Goal: Information Seeking & Learning: Understand process/instructions

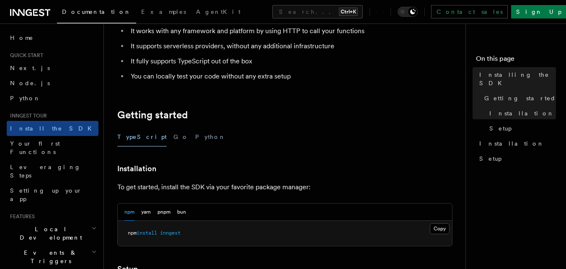
scroll to position [99, 0]
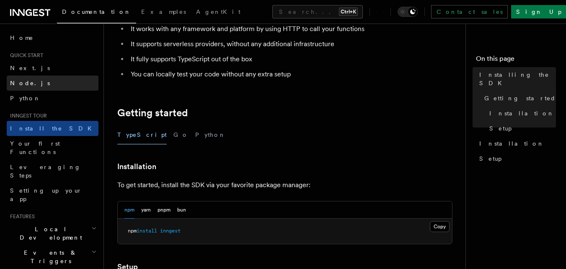
click at [36, 86] on link "Node.js" at bounding box center [53, 82] width 92 height 15
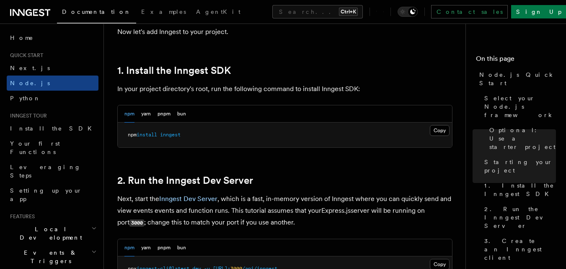
scroll to position [515, 0]
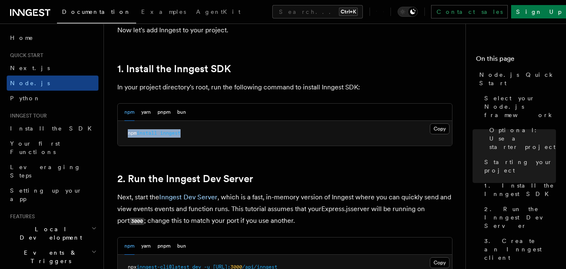
drag, startPoint x: 189, startPoint y: 134, endPoint x: 118, endPoint y: 130, distance: 71.8
copy span "npm install inngest"
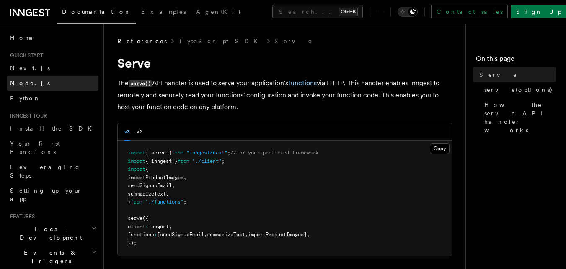
click at [39, 80] on link "Node.js" at bounding box center [53, 82] width 92 height 15
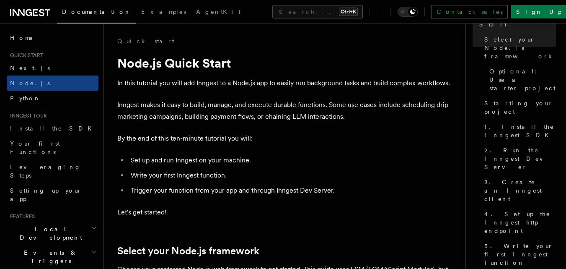
scroll to position [67, 0]
